Goal: Communication & Community: Answer question/provide support

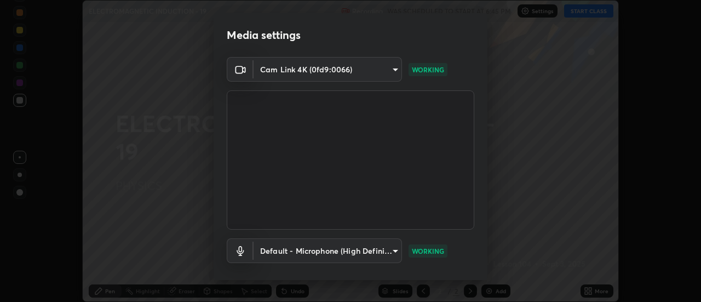
scroll to position [58, 0]
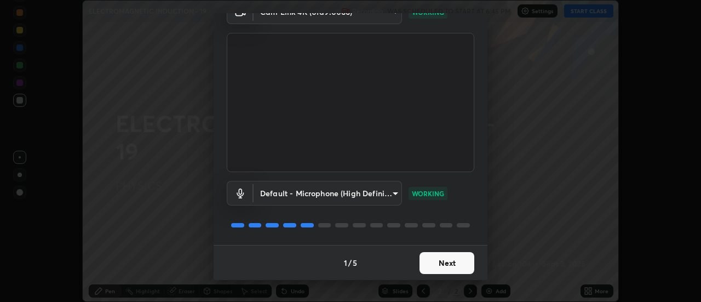
click at [433, 261] on button "Next" at bounding box center [447, 263] width 55 height 22
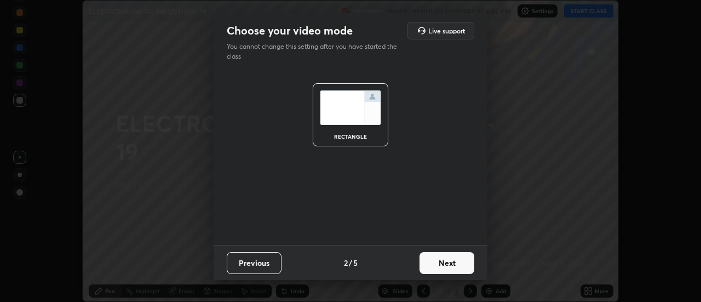
click at [433, 260] on button "Next" at bounding box center [447, 263] width 55 height 22
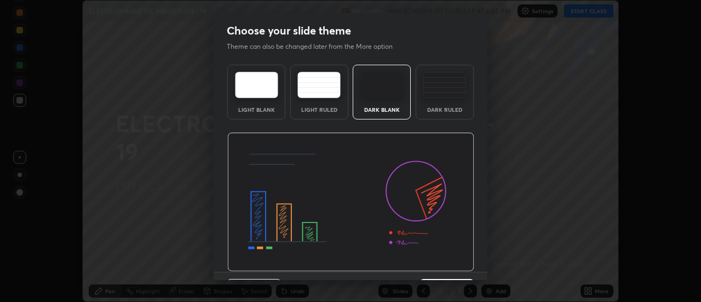
scroll to position [27, 0]
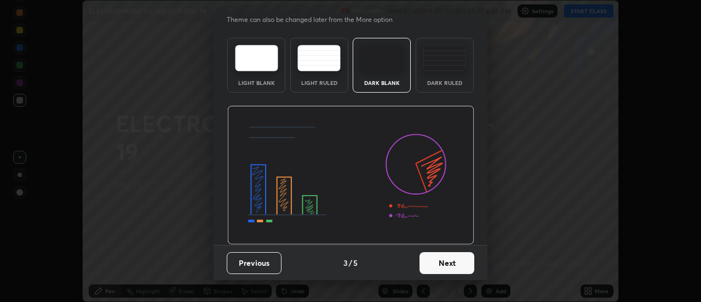
click at [437, 267] on button "Next" at bounding box center [447, 263] width 55 height 22
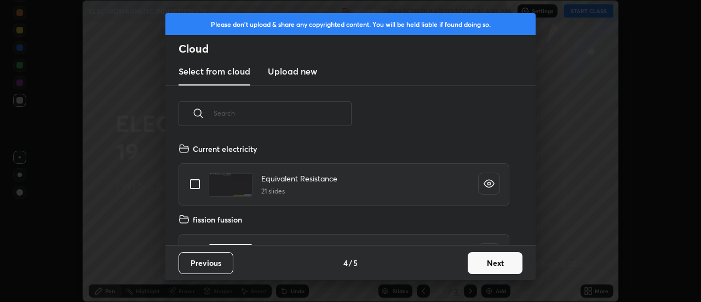
scroll to position [103, 352]
click at [482, 264] on button "Next" at bounding box center [495, 263] width 55 height 22
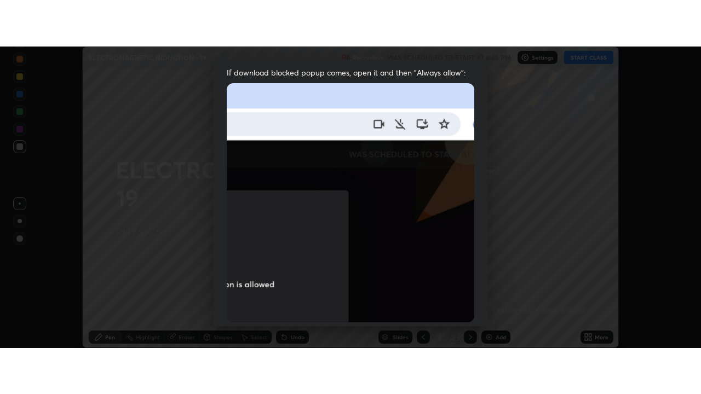
scroll to position [281, 0]
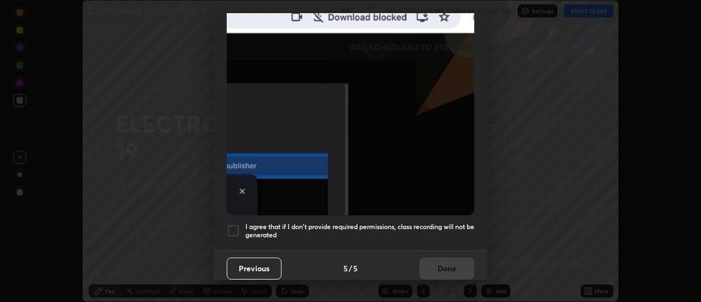
click at [232, 224] on div at bounding box center [233, 230] width 13 height 13
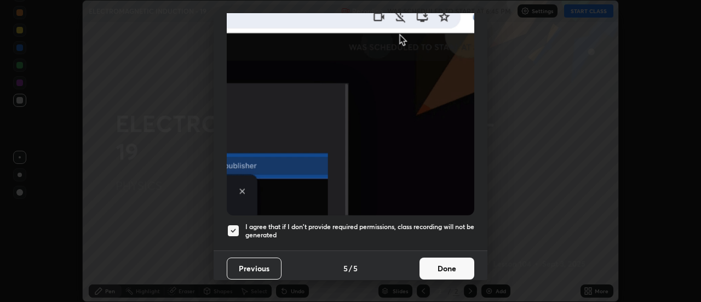
click at [434, 268] on button "Done" at bounding box center [447, 268] width 55 height 22
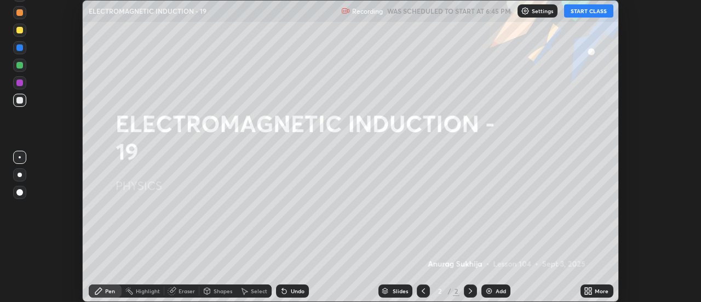
click at [583, 15] on button "START CLASS" at bounding box center [588, 10] width 49 height 13
click at [603, 291] on div "More" at bounding box center [602, 290] width 14 height 5
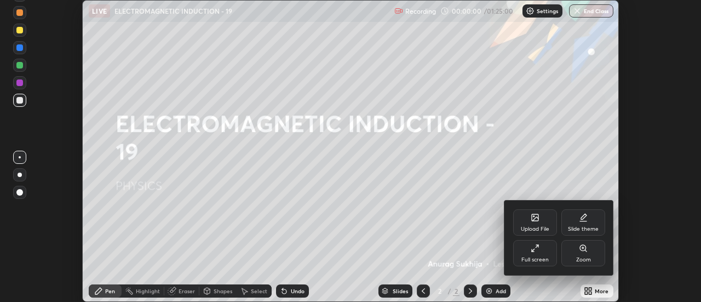
click at [551, 254] on div "Full screen" at bounding box center [535, 253] width 44 height 26
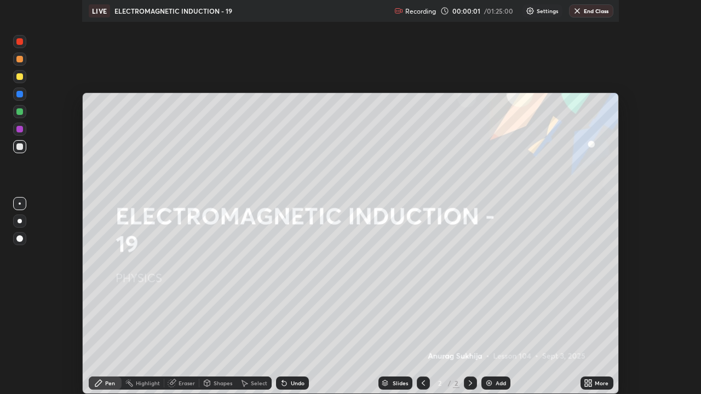
scroll to position [394, 701]
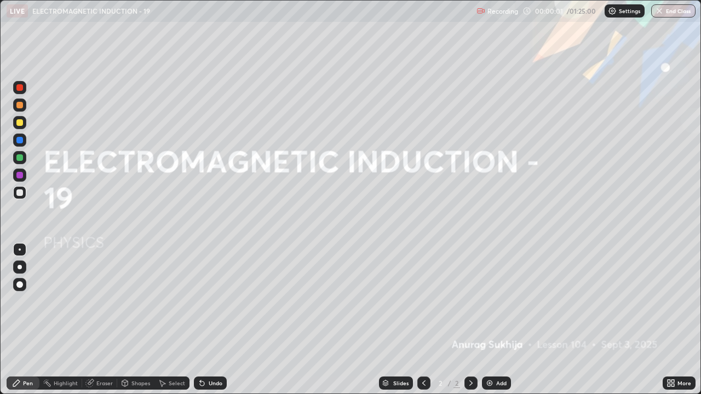
click at [503, 301] on div "Add" at bounding box center [501, 383] width 10 height 5
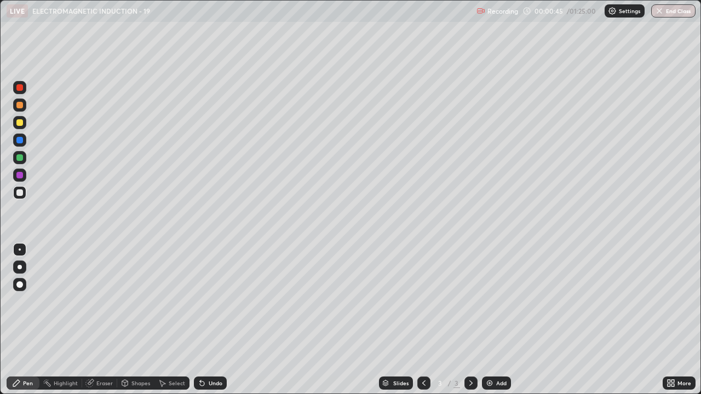
click at [18, 125] on div at bounding box center [19, 122] width 7 height 7
click at [489, 301] on img at bounding box center [489, 383] width 9 height 9
click at [20, 198] on div at bounding box center [19, 192] width 13 height 13
click at [19, 190] on div at bounding box center [19, 193] width 7 height 7
click at [15, 124] on div at bounding box center [19, 122] width 13 height 13
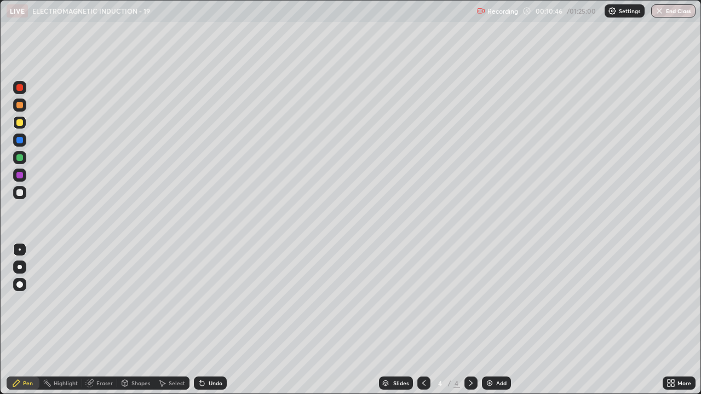
click at [211, 301] on div "Undo" at bounding box center [210, 383] width 33 height 13
click at [209, 301] on div "Undo" at bounding box center [216, 383] width 14 height 5
click at [213, 301] on div "Undo" at bounding box center [216, 383] width 14 height 5
click at [497, 301] on div "Add" at bounding box center [501, 383] width 10 height 5
click at [20, 193] on div at bounding box center [19, 193] width 7 height 7
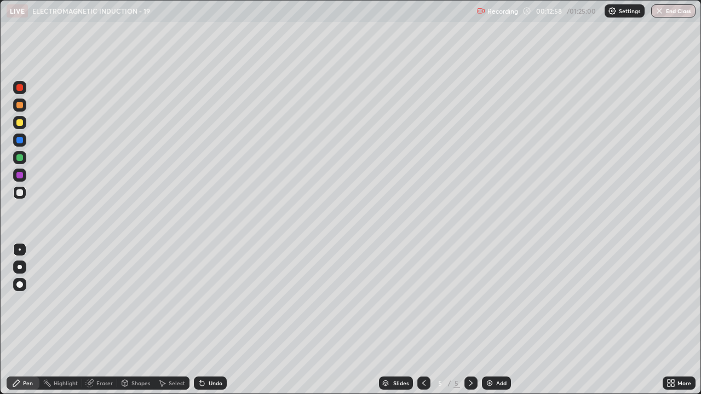
click at [19, 127] on div at bounding box center [19, 122] width 13 height 13
click at [209, 301] on div "Undo" at bounding box center [216, 383] width 14 height 5
click at [194, 301] on div "Undo" at bounding box center [210, 383] width 33 height 13
click at [20, 195] on div at bounding box center [19, 193] width 7 height 7
click at [17, 123] on div at bounding box center [19, 122] width 7 height 7
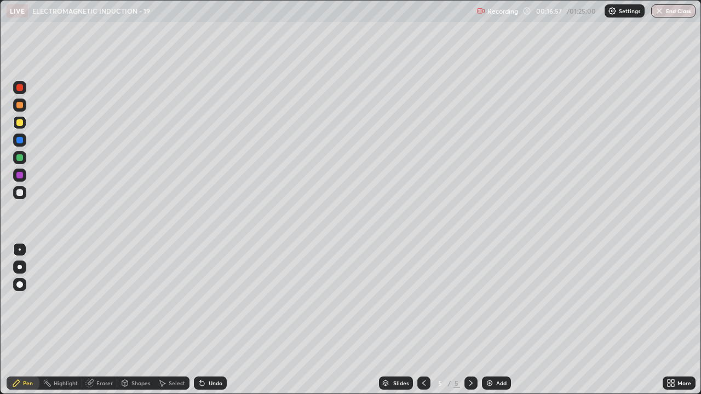
click at [197, 301] on div "Undo" at bounding box center [210, 383] width 33 height 13
click at [196, 301] on div "Undo" at bounding box center [210, 383] width 33 height 13
click at [20, 192] on div at bounding box center [19, 193] width 7 height 7
click at [491, 301] on img at bounding box center [489, 383] width 9 height 9
click at [18, 128] on div at bounding box center [19, 122] width 13 height 13
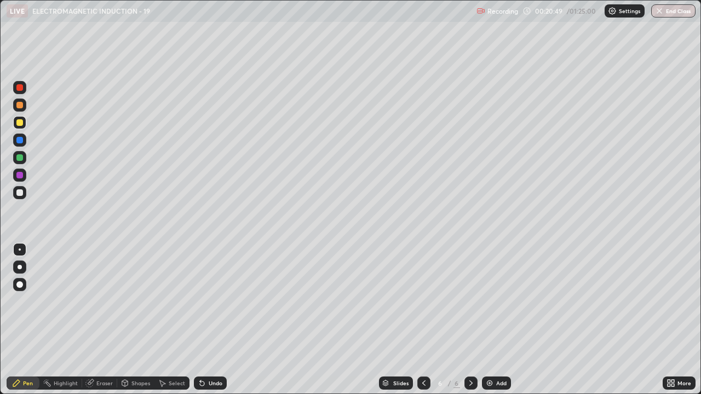
click at [20, 190] on div at bounding box center [19, 193] width 7 height 7
click at [19, 123] on div at bounding box center [19, 122] width 7 height 7
click at [15, 193] on div at bounding box center [19, 192] width 13 height 13
click at [19, 123] on div at bounding box center [19, 122] width 7 height 7
click at [19, 124] on div at bounding box center [19, 122] width 7 height 7
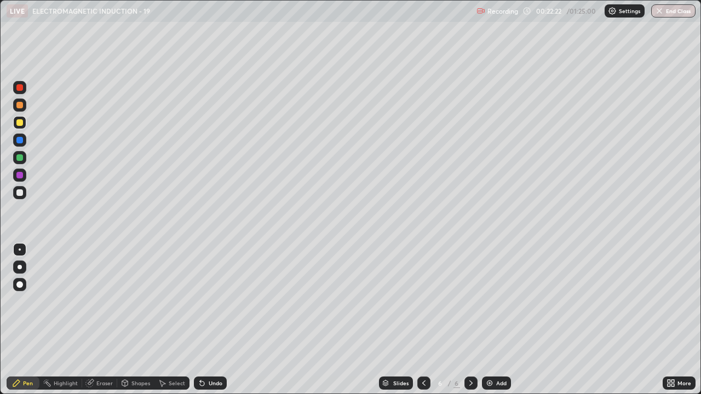
click at [201, 301] on icon at bounding box center [202, 384] width 4 height 4
click at [202, 301] on icon at bounding box center [202, 383] width 9 height 9
click at [211, 301] on div "Undo" at bounding box center [216, 383] width 14 height 5
click at [210, 301] on div "Undo" at bounding box center [216, 383] width 14 height 5
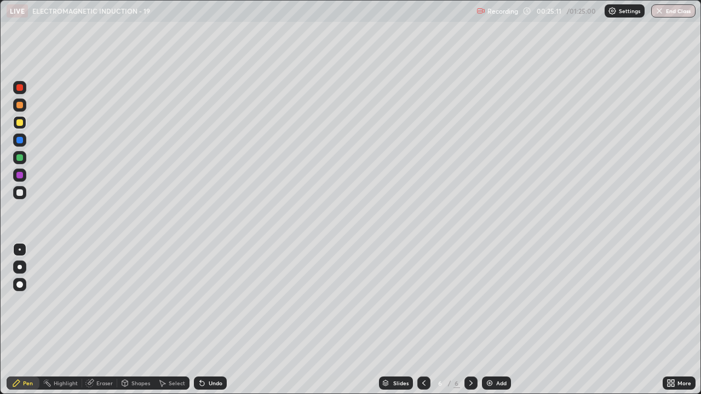
click at [211, 301] on div "Undo" at bounding box center [216, 383] width 14 height 5
click at [14, 193] on div at bounding box center [19, 192] width 13 height 13
click at [170, 301] on div "Select" at bounding box center [171, 383] width 35 height 13
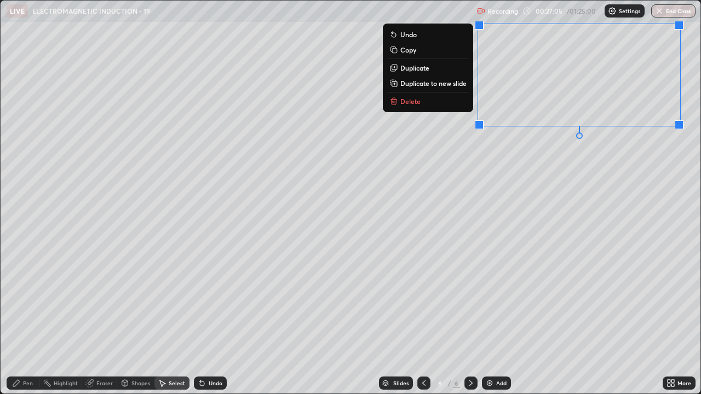
click at [446, 102] on button "Delete" at bounding box center [428, 101] width 82 height 13
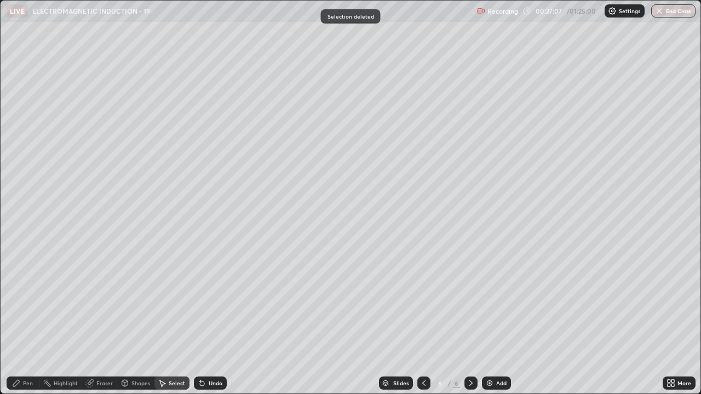
click at [22, 301] on div "Pen" at bounding box center [23, 383] width 33 height 13
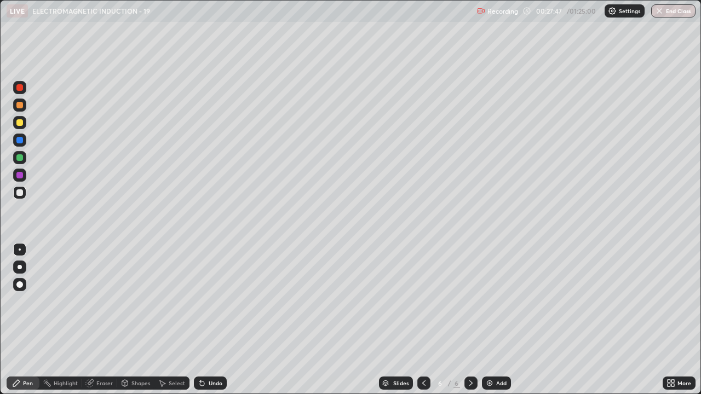
click at [96, 301] on div "Eraser" at bounding box center [104, 383] width 16 height 5
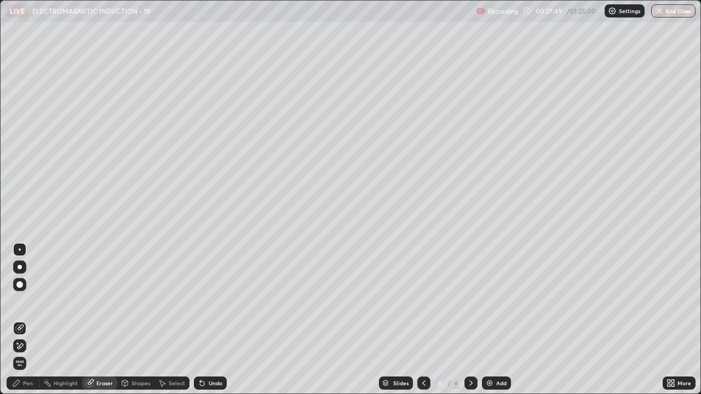
click at [25, 301] on div "Pen" at bounding box center [23, 383] width 33 height 13
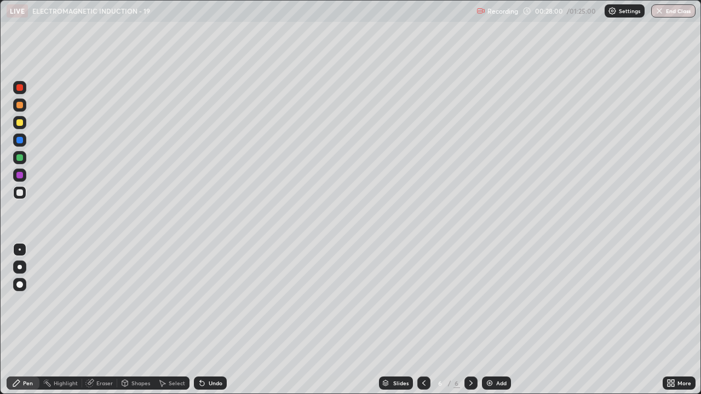
click at [21, 123] on div at bounding box center [19, 122] width 7 height 7
click at [20, 123] on div at bounding box center [19, 122] width 7 height 7
click at [21, 129] on div at bounding box center [19, 122] width 13 height 13
click at [166, 301] on div "Select" at bounding box center [171, 383] width 35 height 13
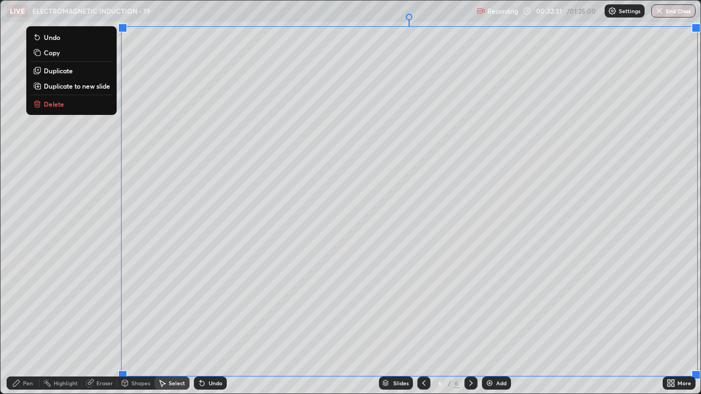
click at [93, 85] on p "Duplicate to new slide" at bounding box center [77, 86] width 66 height 9
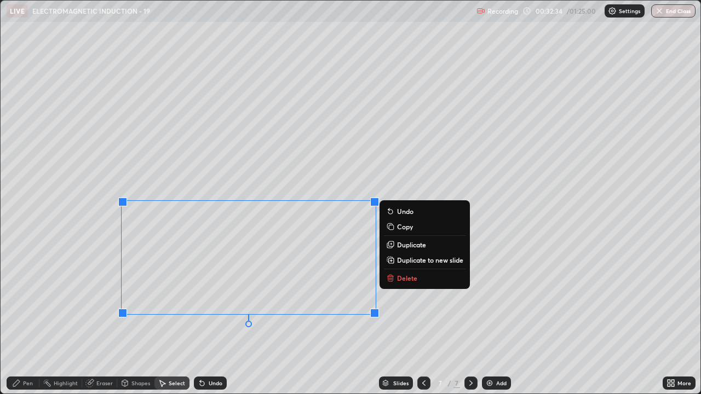
click at [392, 278] on icon at bounding box center [392, 279] width 0 height 2
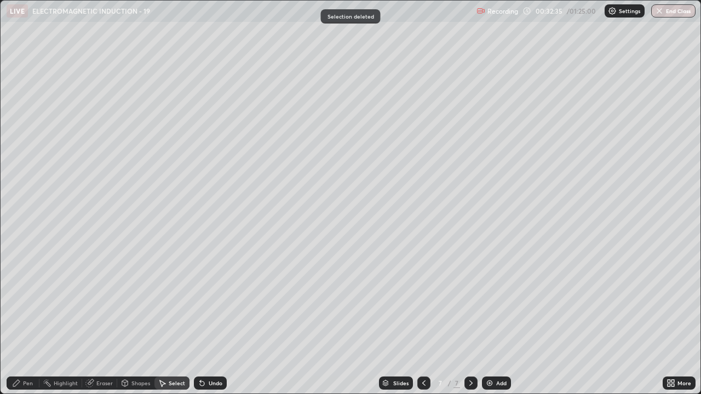
click at [30, 301] on div "Pen" at bounding box center [28, 383] width 10 height 5
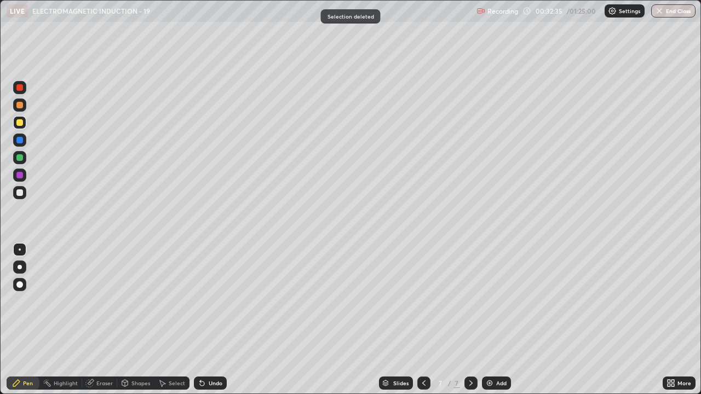
click at [18, 195] on div at bounding box center [19, 193] width 7 height 7
click at [22, 124] on div at bounding box center [19, 122] width 7 height 7
click at [162, 301] on icon at bounding box center [162, 383] width 9 height 9
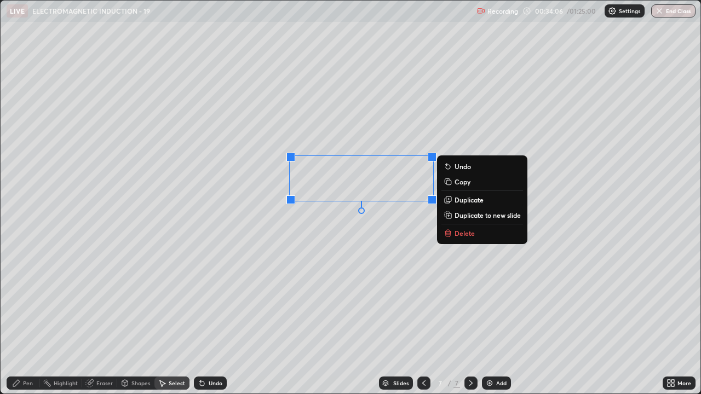
click at [446, 234] on icon at bounding box center [446, 234] width 0 height 2
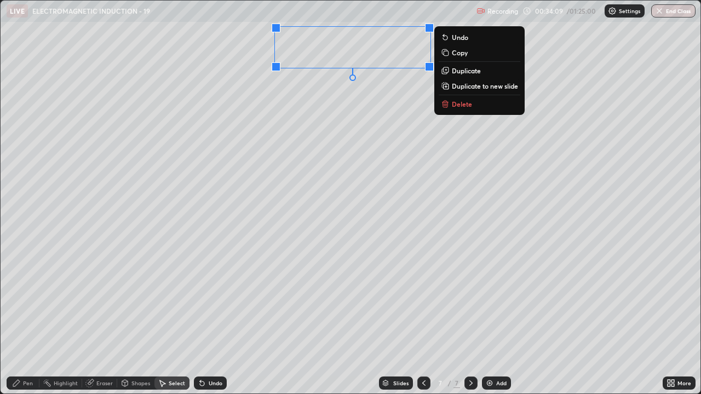
click at [483, 106] on button "Delete" at bounding box center [480, 104] width 82 height 13
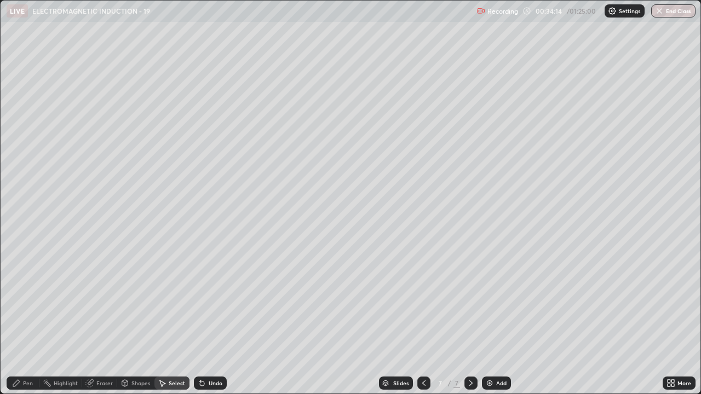
click at [12, 301] on div "Pen" at bounding box center [23, 383] width 33 height 13
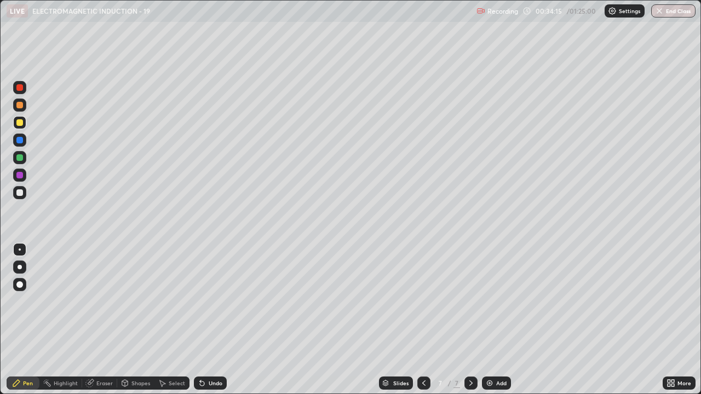
click at [27, 301] on div "Pen" at bounding box center [23, 383] width 33 height 13
click at [489, 301] on img at bounding box center [489, 383] width 9 height 9
click at [19, 193] on div at bounding box center [19, 193] width 7 height 7
click at [170, 301] on div "Select" at bounding box center [177, 383] width 16 height 5
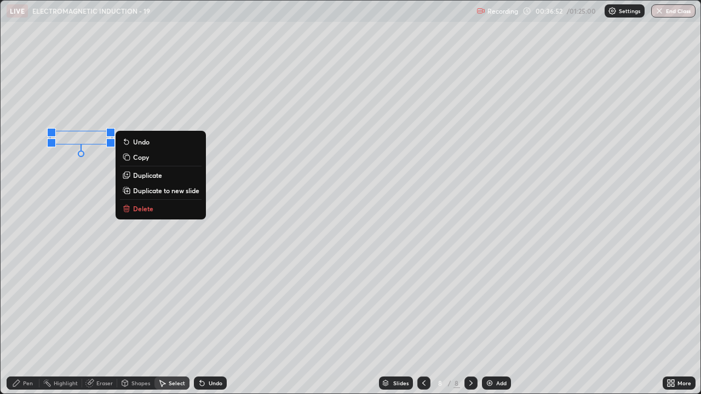
click at [14, 301] on div "Pen" at bounding box center [23, 383] width 33 height 13
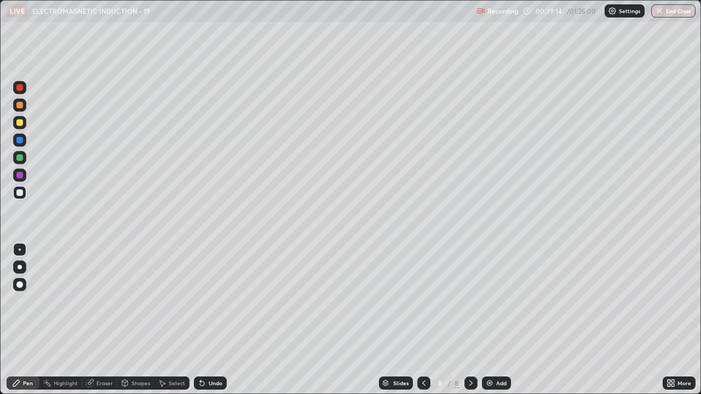
click at [165, 301] on icon at bounding box center [162, 383] width 9 height 9
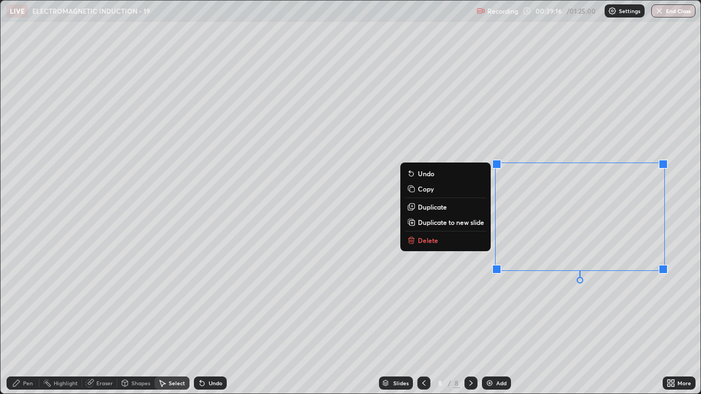
click at [465, 241] on button "Delete" at bounding box center [446, 240] width 82 height 13
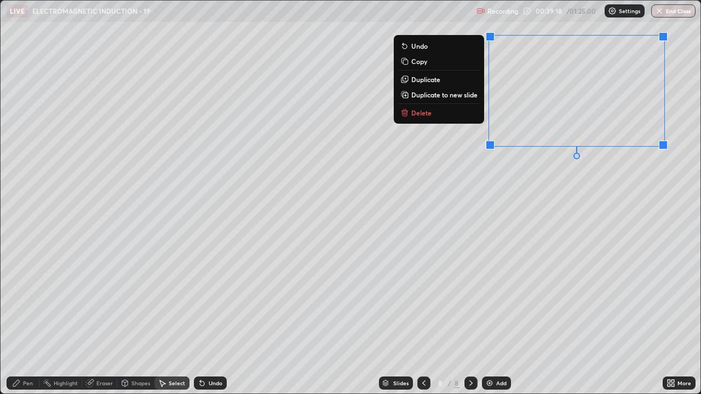
click at [461, 114] on button "Delete" at bounding box center [439, 112] width 82 height 13
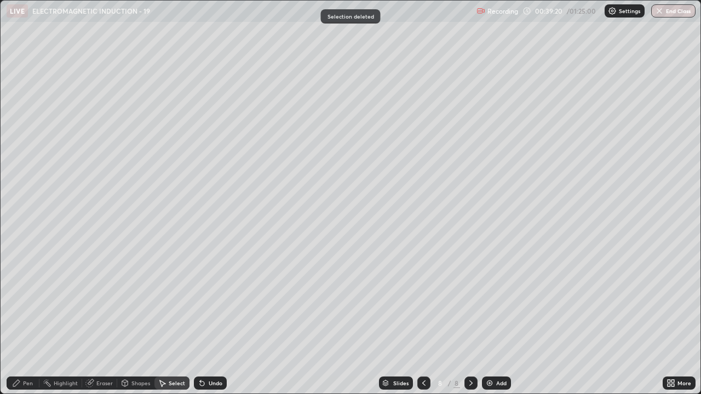
click at [31, 301] on div "Pen" at bounding box center [28, 383] width 10 height 5
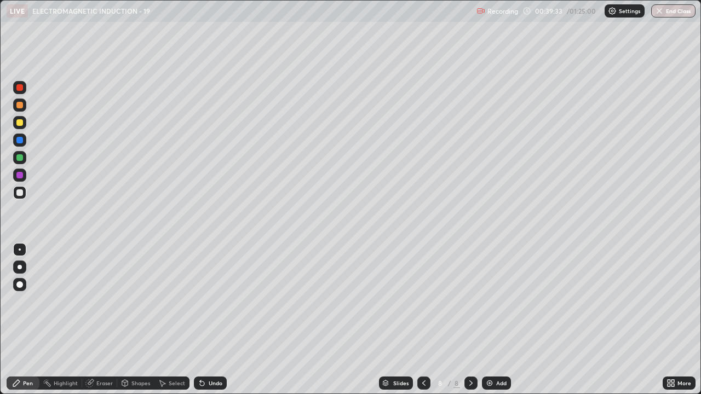
click at [20, 123] on div at bounding box center [19, 122] width 7 height 7
click at [22, 192] on div at bounding box center [19, 193] width 7 height 7
click at [20, 194] on div at bounding box center [19, 193] width 7 height 7
click at [108, 301] on div "Eraser" at bounding box center [104, 383] width 16 height 5
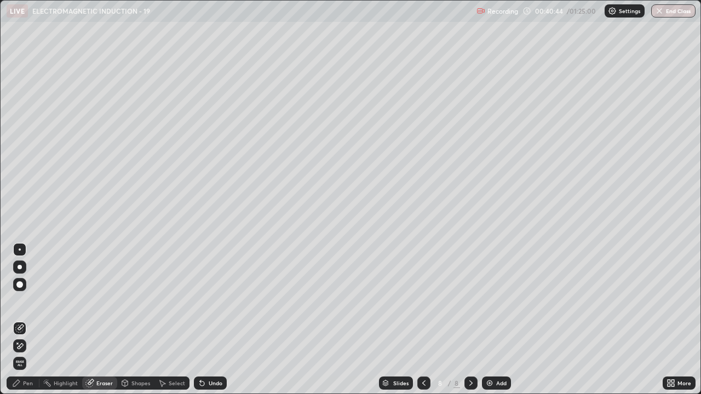
click at [28, 301] on div "Pen" at bounding box center [28, 383] width 10 height 5
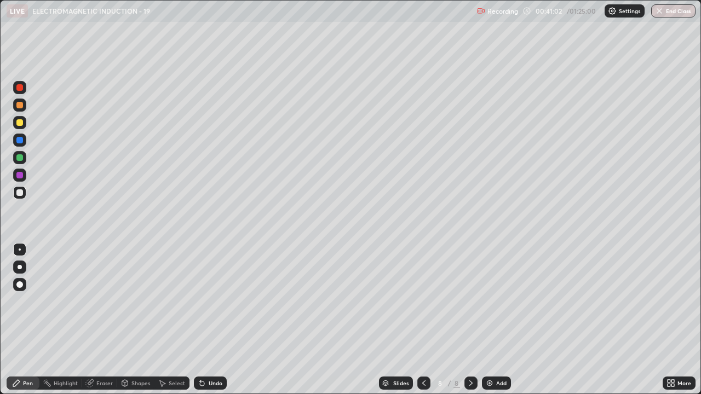
click at [104, 301] on div "Eraser" at bounding box center [104, 383] width 16 height 5
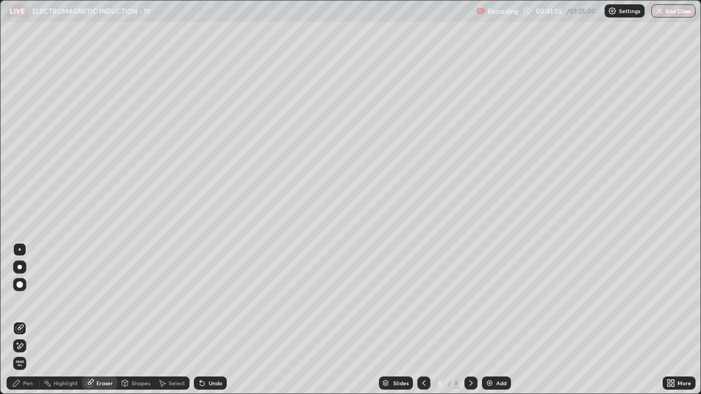
click at [28, 301] on div "Pen" at bounding box center [28, 383] width 10 height 5
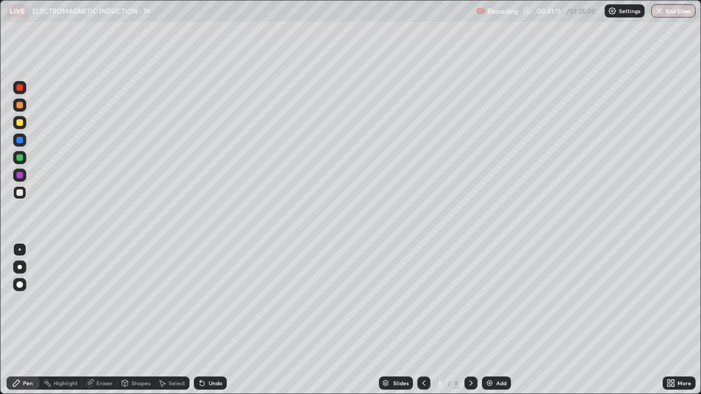
click at [20, 123] on div at bounding box center [19, 122] width 7 height 7
click at [18, 124] on div at bounding box center [19, 122] width 7 height 7
click at [165, 301] on icon at bounding box center [162, 383] width 9 height 9
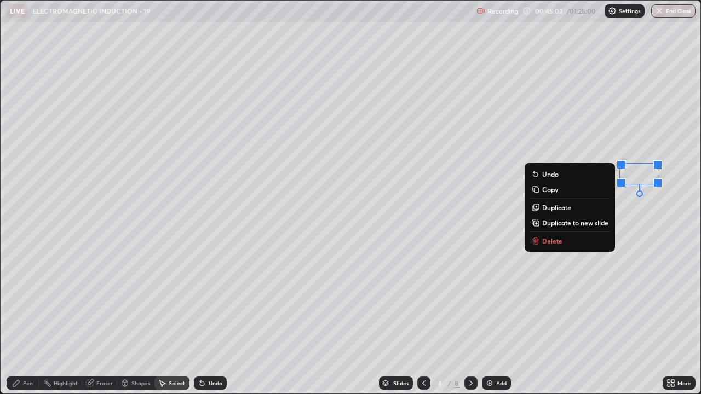
click at [576, 242] on button "Delete" at bounding box center [570, 240] width 82 height 13
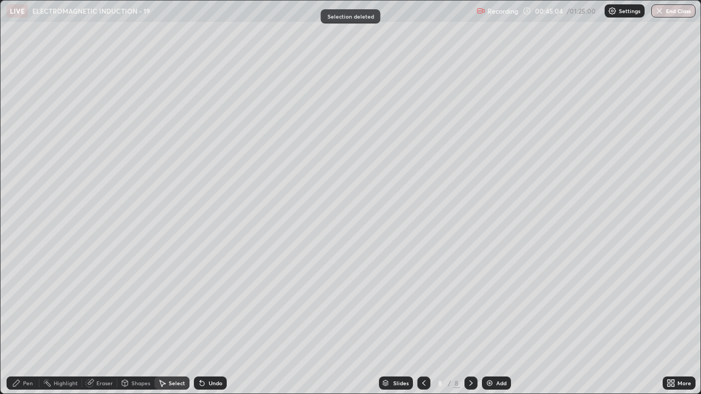
click at [23, 301] on div "Pen" at bounding box center [28, 383] width 10 height 5
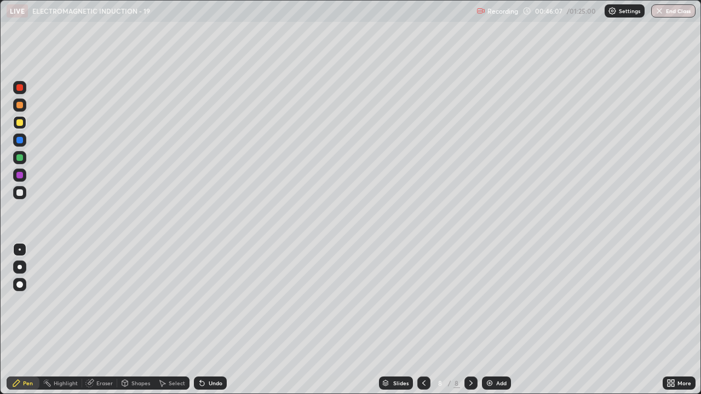
click at [179, 301] on div "Select" at bounding box center [177, 383] width 16 height 5
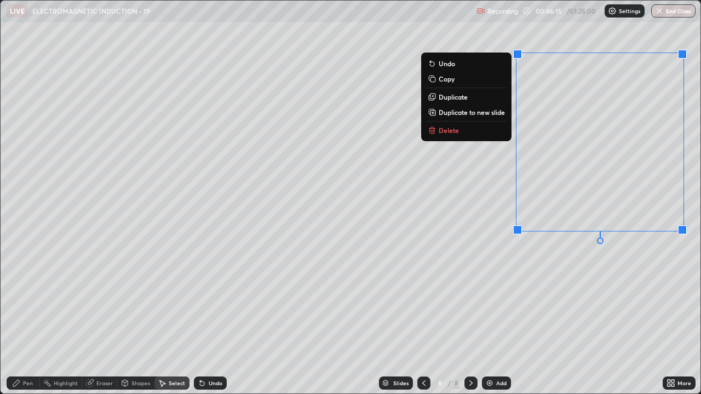
click at [501, 113] on p "Duplicate to new slide" at bounding box center [472, 112] width 66 height 9
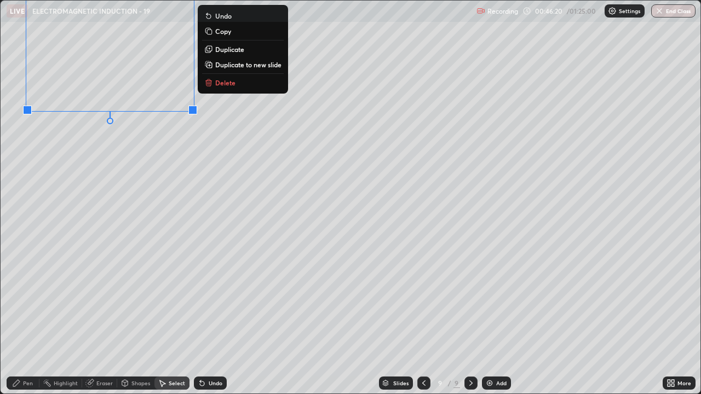
click at [102, 167] on div "0 ° Undo Copy Duplicate Duplicate to new slide Delete" at bounding box center [351, 197] width 700 height 393
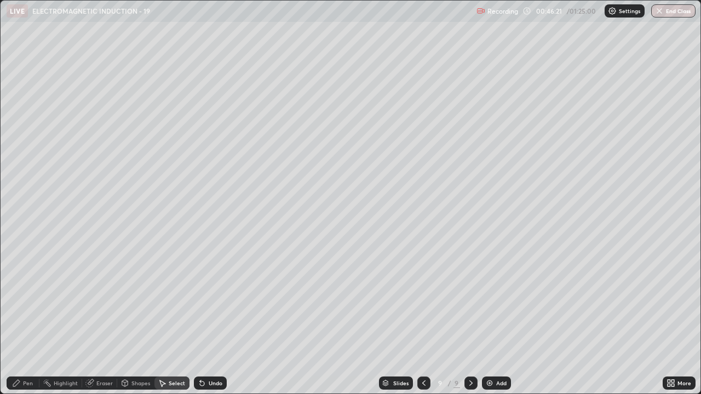
click at [15, 301] on icon at bounding box center [16, 383] width 7 height 7
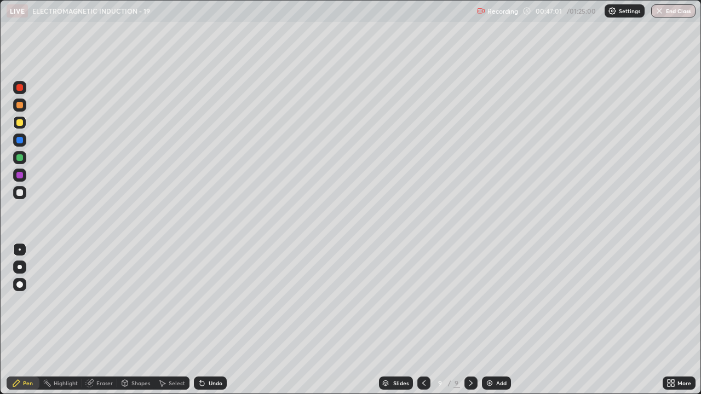
click at [204, 301] on icon at bounding box center [202, 383] width 9 height 9
click at [208, 301] on div "Undo" at bounding box center [210, 383] width 33 height 13
click at [205, 301] on div "Undo" at bounding box center [210, 383] width 33 height 13
click at [203, 301] on div "Undo" at bounding box center [210, 383] width 33 height 13
click at [22, 194] on div at bounding box center [19, 193] width 7 height 7
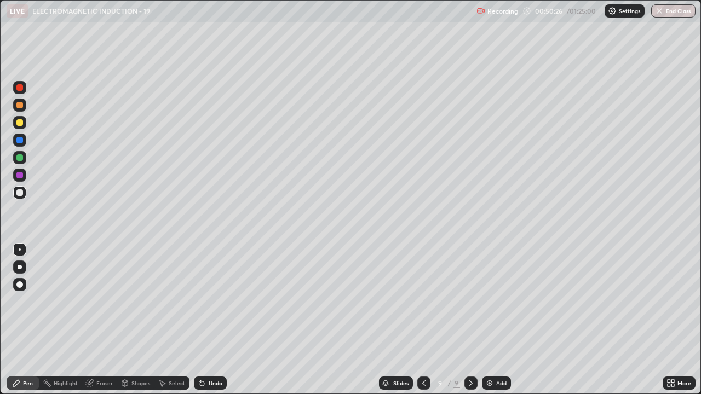
click at [182, 301] on div "Select" at bounding box center [177, 383] width 16 height 5
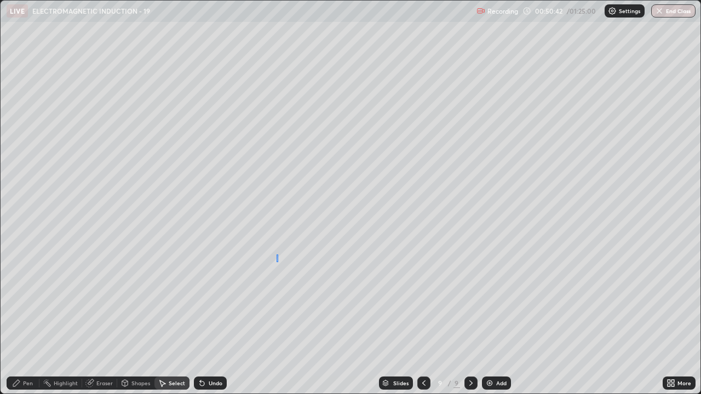
click at [277, 254] on div "0 ° Undo Copy Duplicate Duplicate to new slide Delete" at bounding box center [351, 197] width 700 height 393
click at [23, 301] on div "Pen" at bounding box center [28, 383] width 10 height 5
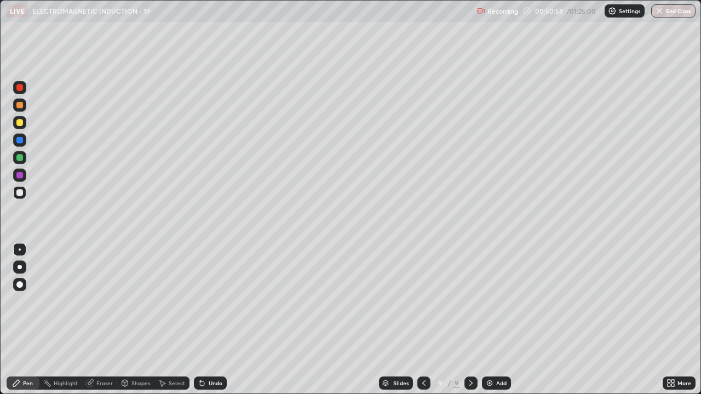
click at [88, 301] on icon at bounding box center [89, 383] width 7 height 7
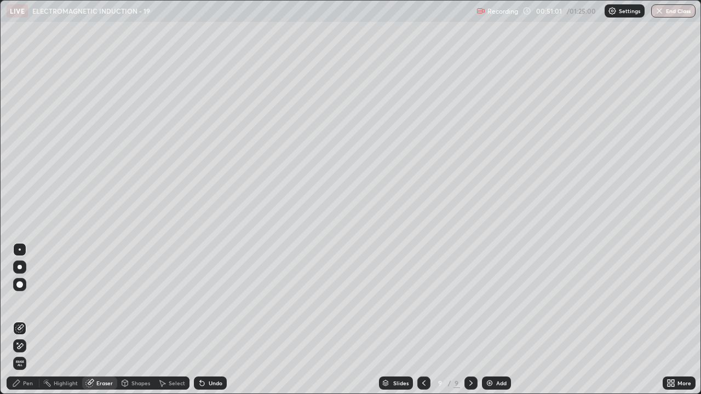
click at [15, 301] on icon at bounding box center [16, 383] width 9 height 9
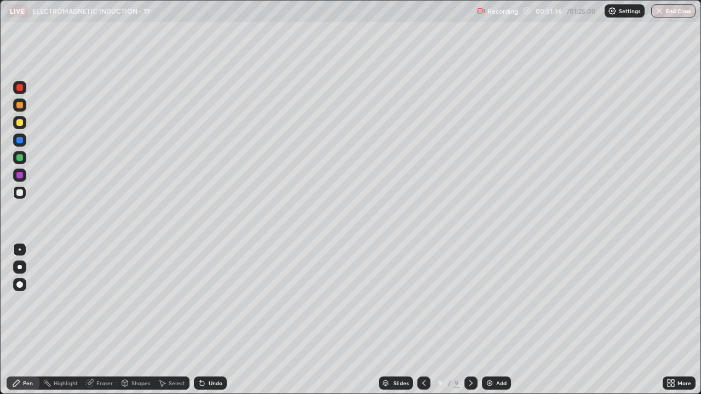
click at [490, 301] on img at bounding box center [489, 383] width 9 height 9
click at [22, 193] on div at bounding box center [19, 193] width 7 height 7
click at [201, 301] on icon at bounding box center [202, 384] width 4 height 4
click at [205, 301] on div "Undo" at bounding box center [210, 383] width 33 height 13
click at [209, 301] on div "Undo" at bounding box center [216, 383] width 14 height 5
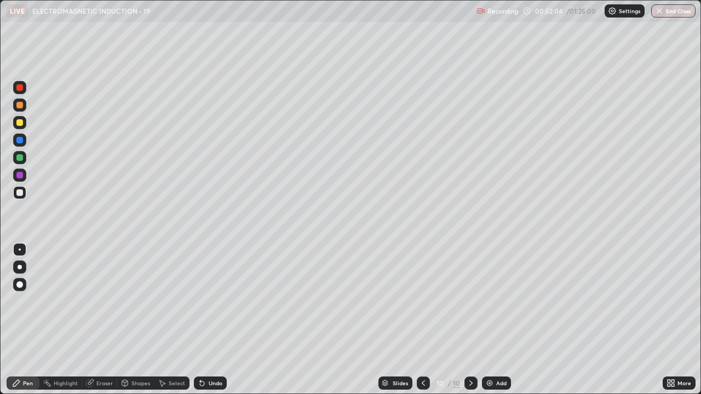
click at [209, 301] on div "Undo" at bounding box center [216, 383] width 14 height 5
click at [21, 124] on div at bounding box center [19, 122] width 7 height 7
click at [494, 301] on div "Add" at bounding box center [496, 383] width 29 height 13
click at [21, 192] on div at bounding box center [19, 193] width 7 height 7
click at [209, 301] on div "Undo" at bounding box center [216, 383] width 14 height 5
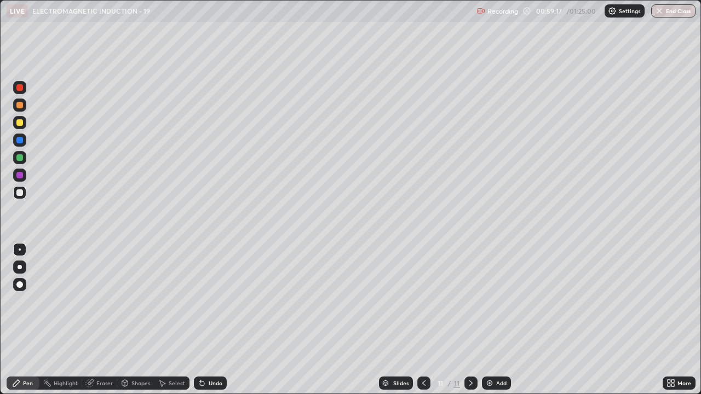
click at [206, 301] on div "Undo" at bounding box center [210, 383] width 33 height 13
click at [492, 301] on img at bounding box center [489, 383] width 9 height 9
click at [422, 301] on icon at bounding box center [424, 383] width 9 height 9
click at [425, 301] on icon at bounding box center [424, 383] width 9 height 9
click at [467, 301] on icon at bounding box center [471, 383] width 9 height 9
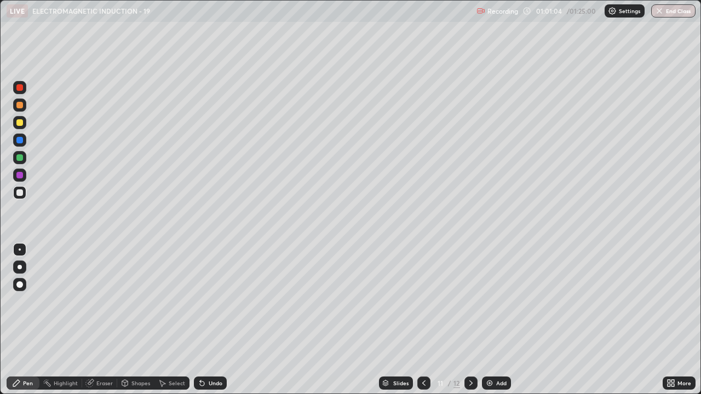
click at [465, 301] on div at bounding box center [471, 383] width 13 height 13
click at [173, 301] on div "Select" at bounding box center [177, 383] width 16 height 5
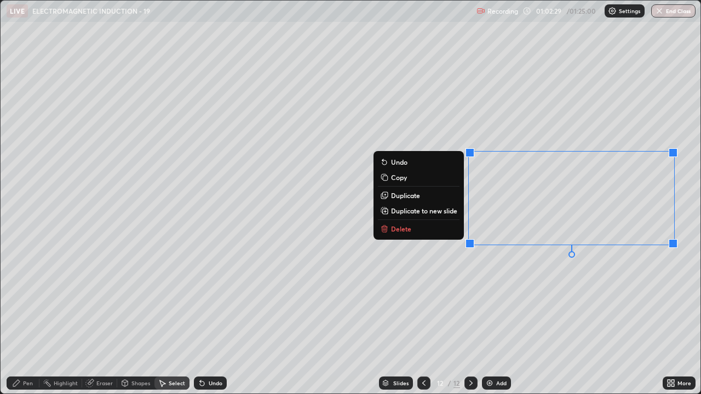
click at [434, 230] on button "Delete" at bounding box center [419, 228] width 82 height 13
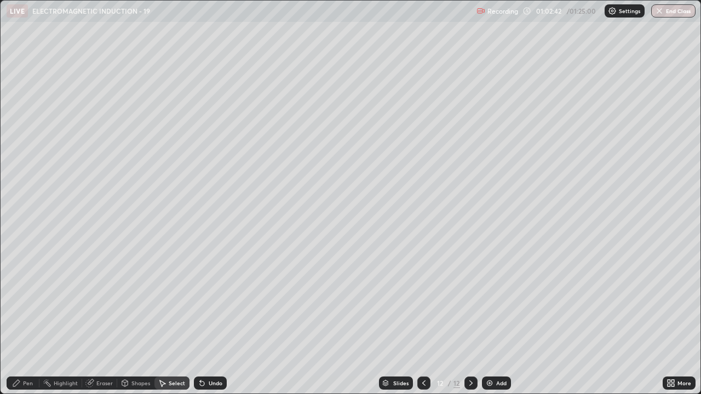
click at [32, 301] on div "Pen" at bounding box center [23, 383] width 33 height 13
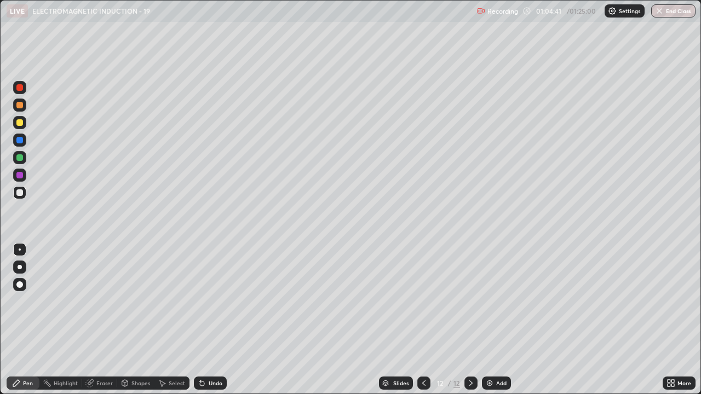
click at [20, 123] on div at bounding box center [19, 122] width 7 height 7
click at [67, 301] on div "Highlight" at bounding box center [66, 383] width 24 height 5
click at [95, 301] on div "Eraser" at bounding box center [99, 383] width 35 height 13
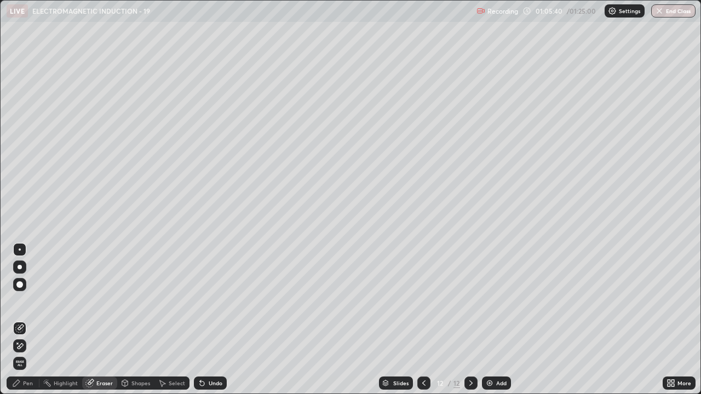
click at [25, 301] on div "Pen" at bounding box center [23, 383] width 33 height 13
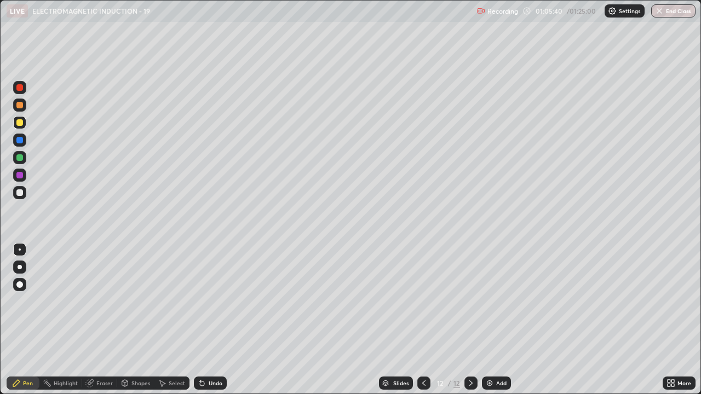
click at [18, 192] on div at bounding box center [19, 193] width 7 height 7
click at [18, 121] on div at bounding box center [19, 122] width 7 height 7
click at [428, 301] on div at bounding box center [423, 383] width 13 height 13
click at [421, 301] on icon at bounding box center [424, 383] width 9 height 9
click at [465, 301] on div at bounding box center [471, 383] width 13 height 13
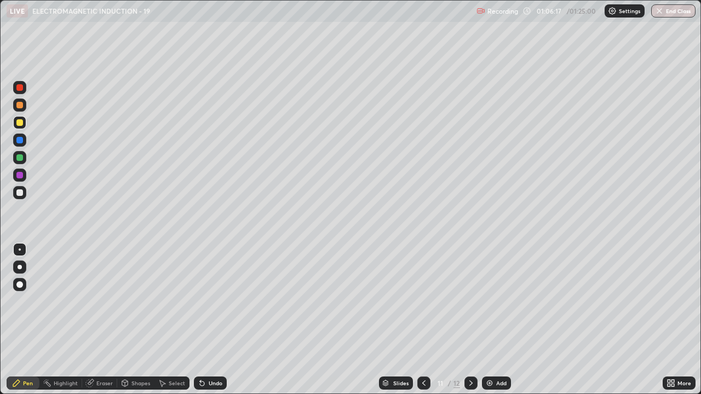
click at [469, 301] on icon at bounding box center [471, 383] width 9 height 9
click at [217, 301] on div "Undo" at bounding box center [216, 383] width 14 height 5
click at [163, 301] on icon at bounding box center [163, 384] width 6 height 7
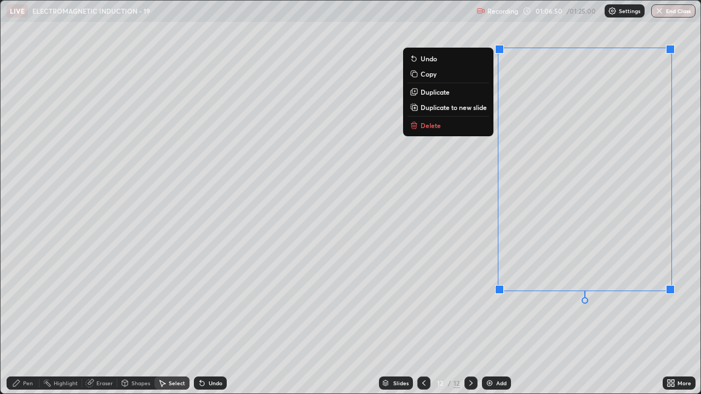
click at [465, 126] on button "Delete" at bounding box center [449, 125] width 82 height 13
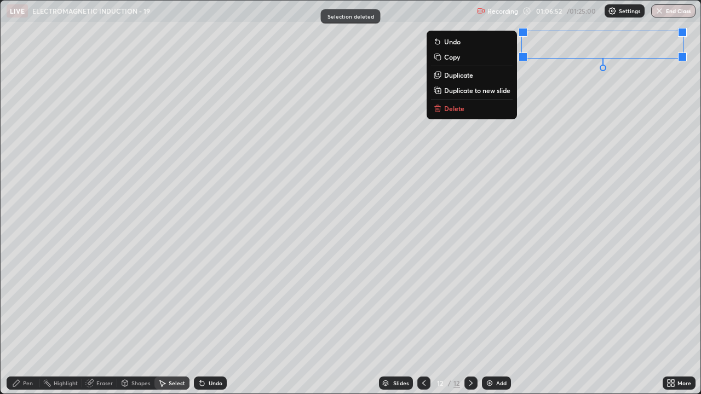
click at [486, 104] on button "Delete" at bounding box center [472, 108] width 82 height 13
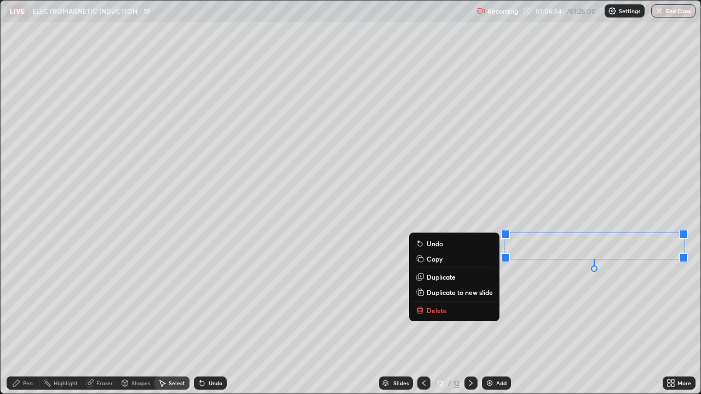
click at [459, 301] on button "Delete" at bounding box center [455, 310] width 82 height 13
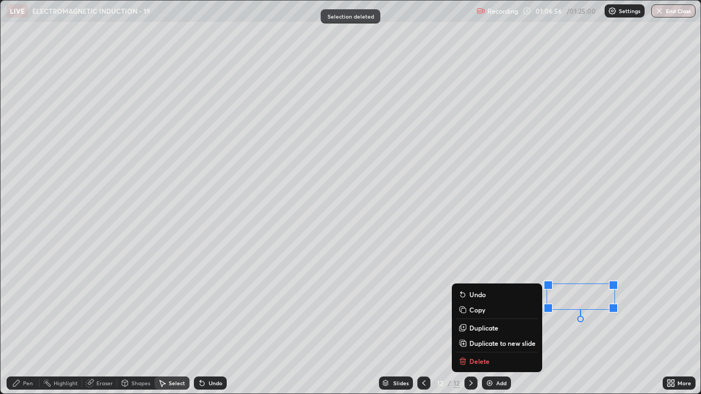
click at [503, 301] on button "Delete" at bounding box center [497, 361] width 82 height 13
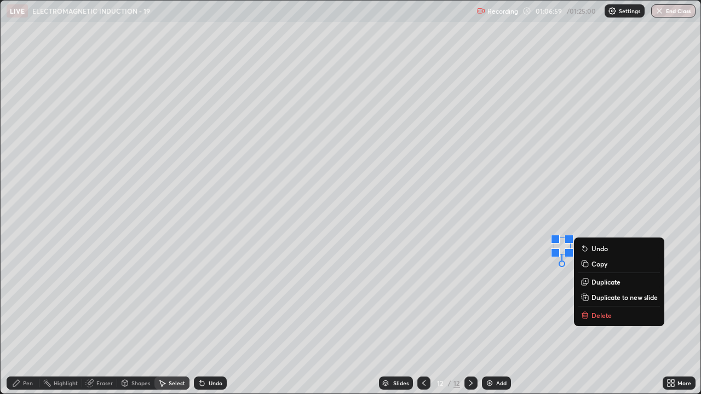
click at [625, 301] on button "Delete" at bounding box center [620, 315] width 82 height 13
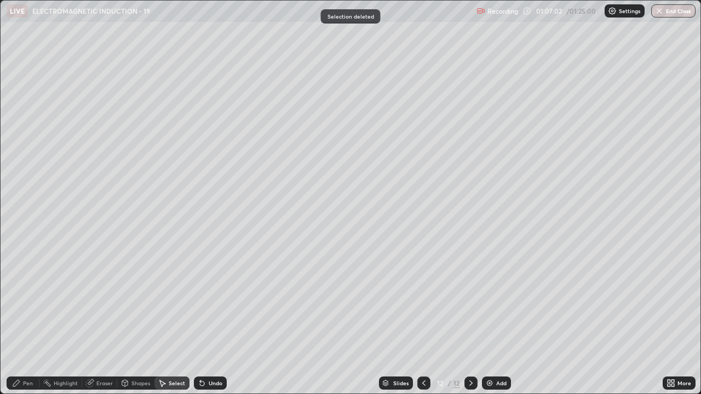
click at [31, 301] on div "Pen" at bounding box center [28, 383] width 10 height 5
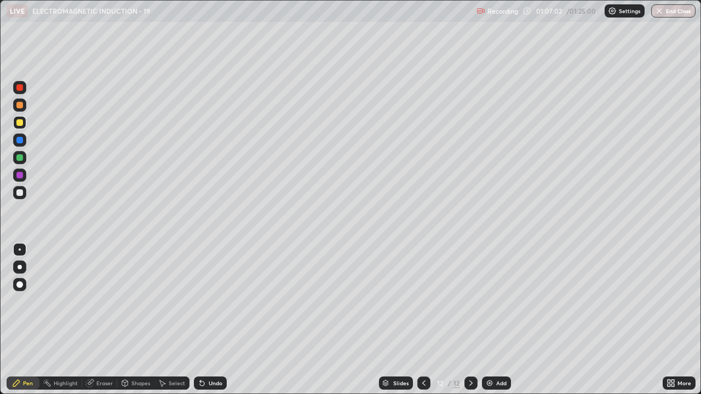
click at [22, 122] on div at bounding box center [19, 122] width 7 height 7
click at [22, 301] on div "Pen" at bounding box center [23, 383] width 33 height 13
click at [489, 301] on img at bounding box center [489, 383] width 9 height 9
click at [19, 193] on div at bounding box center [19, 193] width 7 height 7
click at [201, 301] on icon at bounding box center [202, 384] width 4 height 4
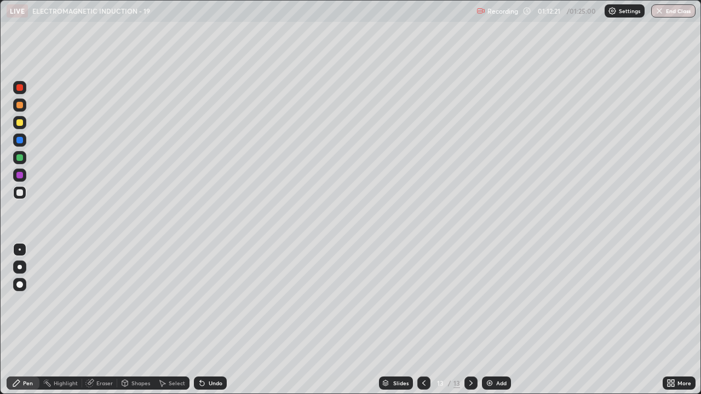
click at [201, 301] on icon at bounding box center [202, 384] width 4 height 4
click at [198, 301] on icon at bounding box center [202, 383] width 9 height 9
click at [423, 301] on icon at bounding box center [424, 383] width 9 height 9
click at [470, 301] on icon at bounding box center [471, 383] width 9 height 9
click at [425, 301] on icon at bounding box center [424, 383] width 9 height 9
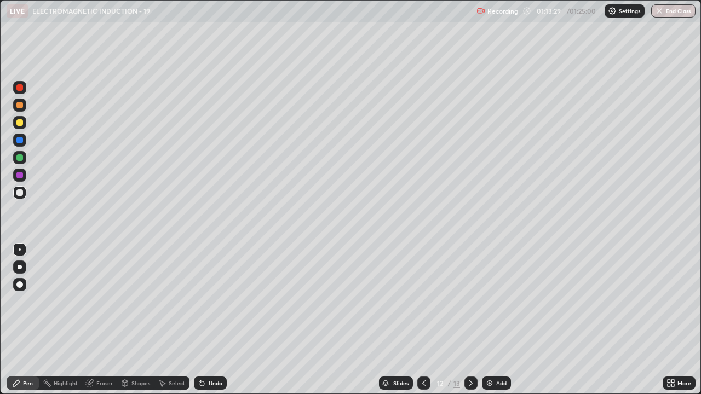
click at [493, 301] on div "Add" at bounding box center [496, 383] width 29 height 13
click at [175, 301] on div "Select" at bounding box center [177, 383] width 16 height 5
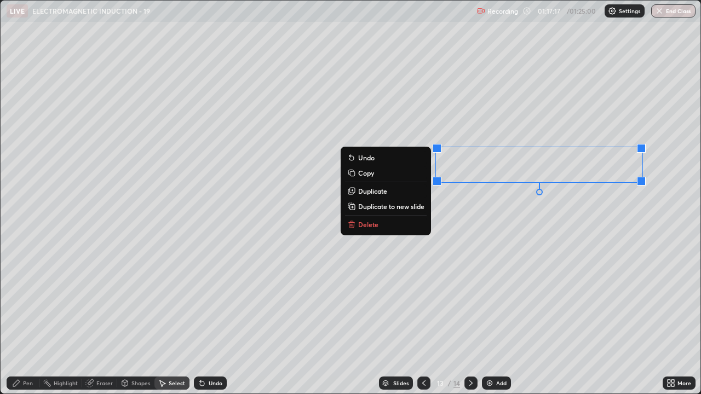
click at [376, 225] on p "Delete" at bounding box center [368, 224] width 20 height 9
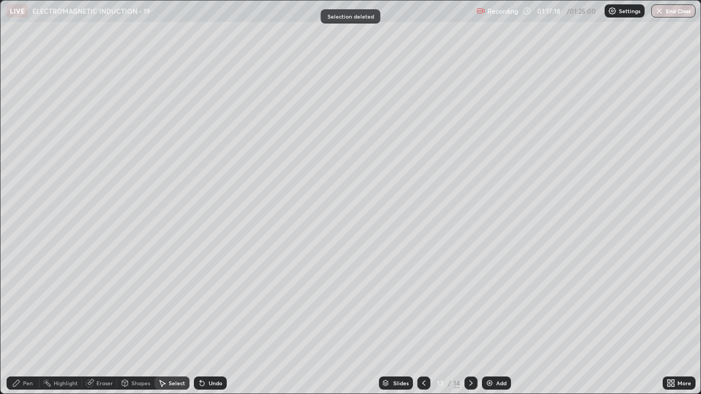
click at [24, 301] on div "Pen" at bounding box center [28, 383] width 10 height 5
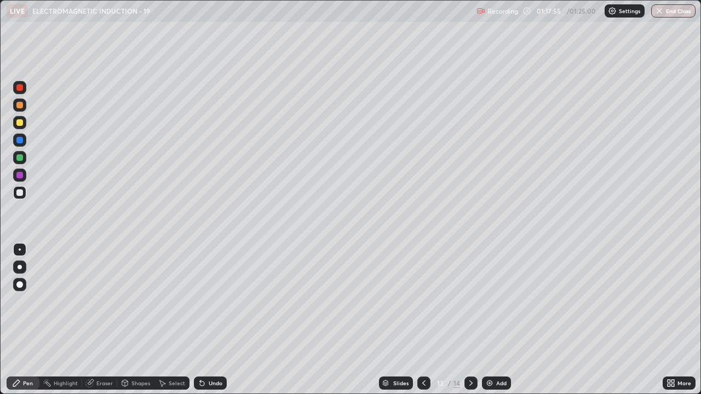
click at [103, 301] on div "Eraser" at bounding box center [104, 383] width 16 height 5
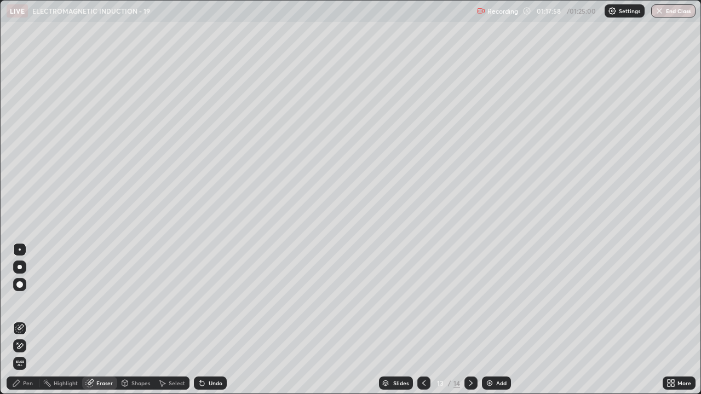
click at [19, 301] on div "Pen" at bounding box center [23, 383] width 33 height 13
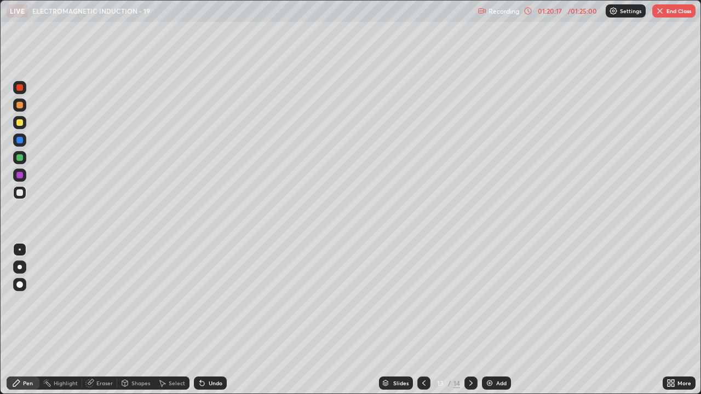
click at [422, 301] on icon at bounding box center [424, 383] width 9 height 9
click at [423, 301] on icon at bounding box center [424, 383] width 9 height 9
click at [468, 301] on icon at bounding box center [471, 383] width 9 height 9
click at [469, 301] on icon at bounding box center [471, 383] width 9 height 9
click at [469, 301] on icon at bounding box center [470, 383] width 3 height 5
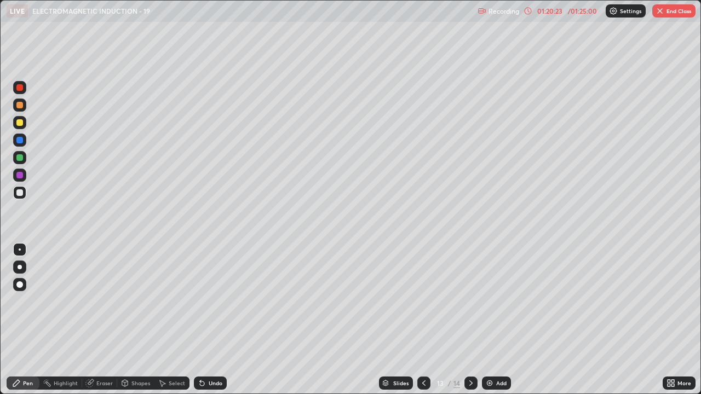
click at [468, 301] on icon at bounding box center [471, 383] width 9 height 9
click at [429, 301] on div at bounding box center [423, 383] width 13 height 13
click at [97, 301] on div "Eraser" at bounding box center [104, 383] width 16 height 5
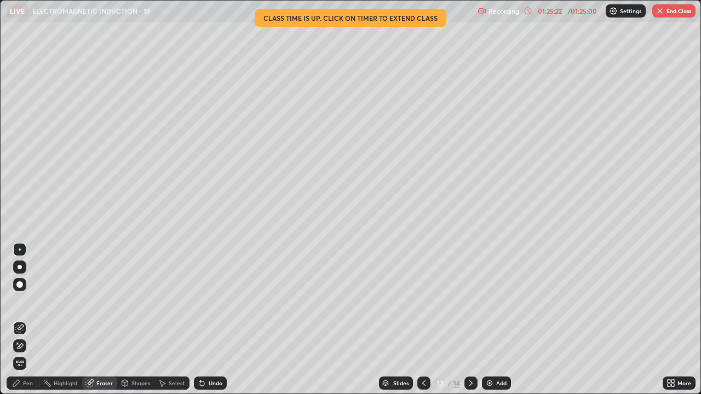
click at [661, 16] on button "End Class" at bounding box center [673, 10] width 43 height 13
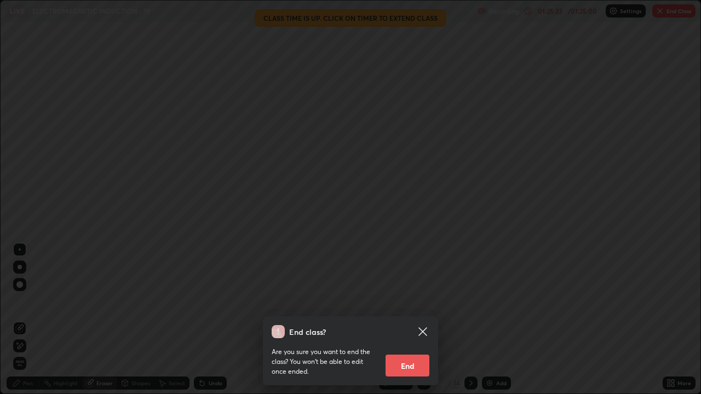
click at [412, 301] on button "End" at bounding box center [408, 366] width 44 height 22
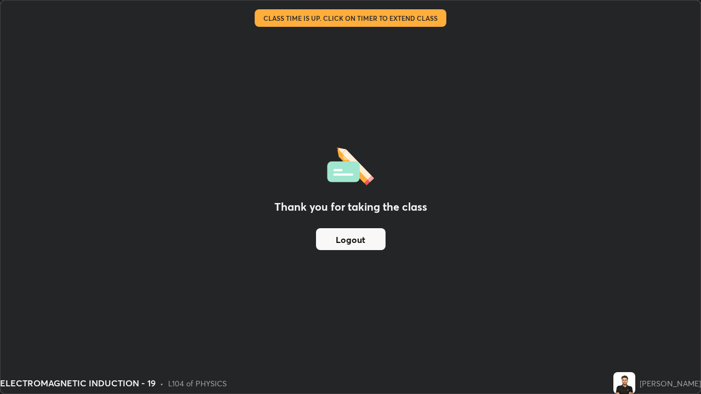
click at [373, 245] on button "Logout" at bounding box center [351, 239] width 70 height 22
